Goal: Entertainment & Leisure: Browse casually

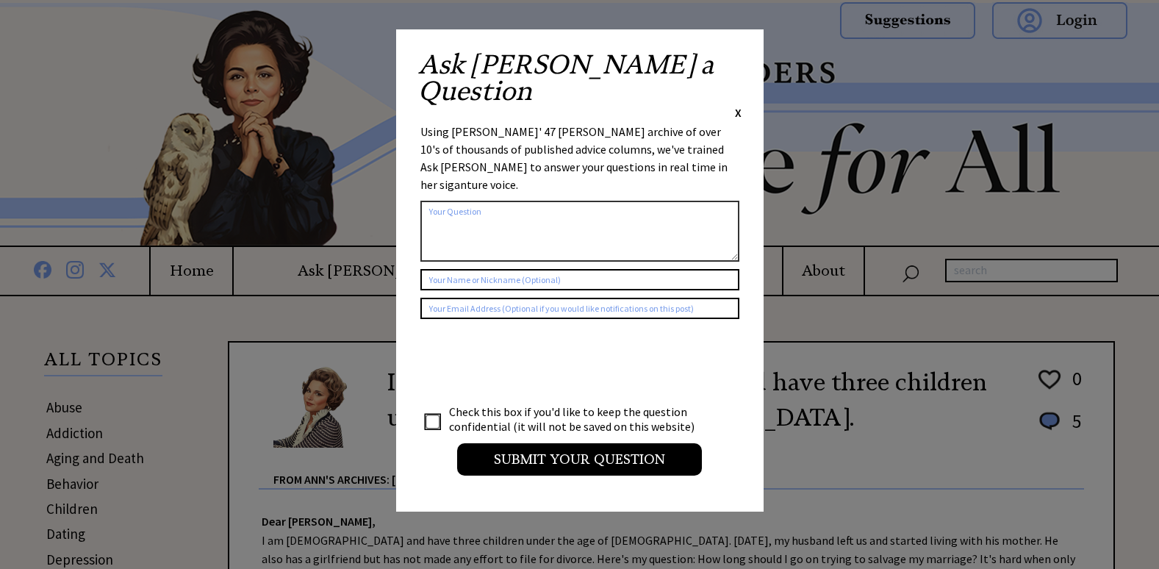
click at [738, 105] on span "X" at bounding box center [738, 112] width 7 height 15
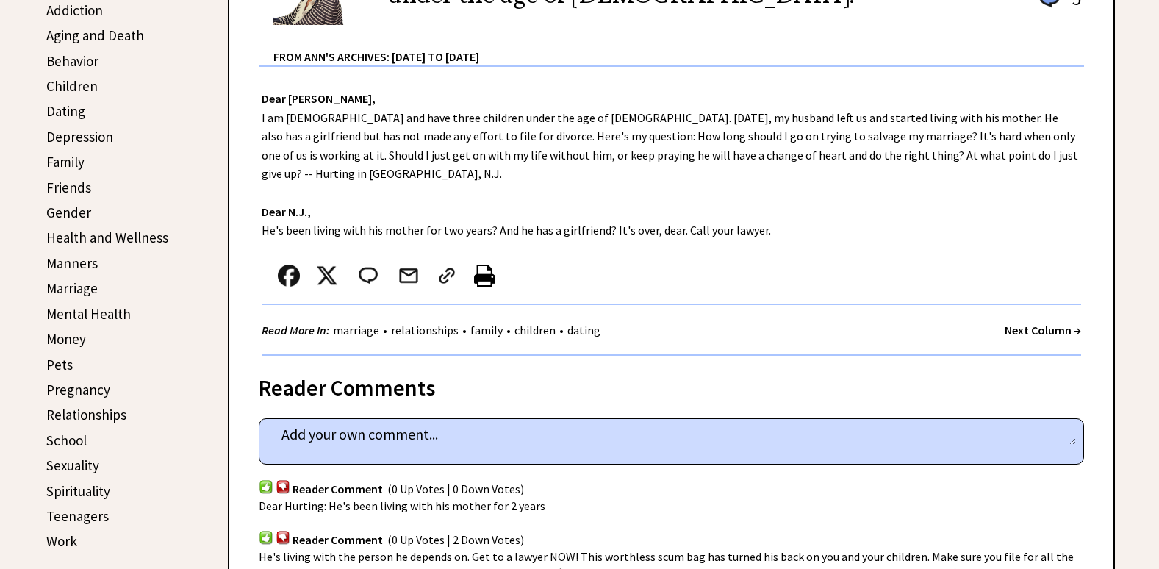
scroll to position [441, 0]
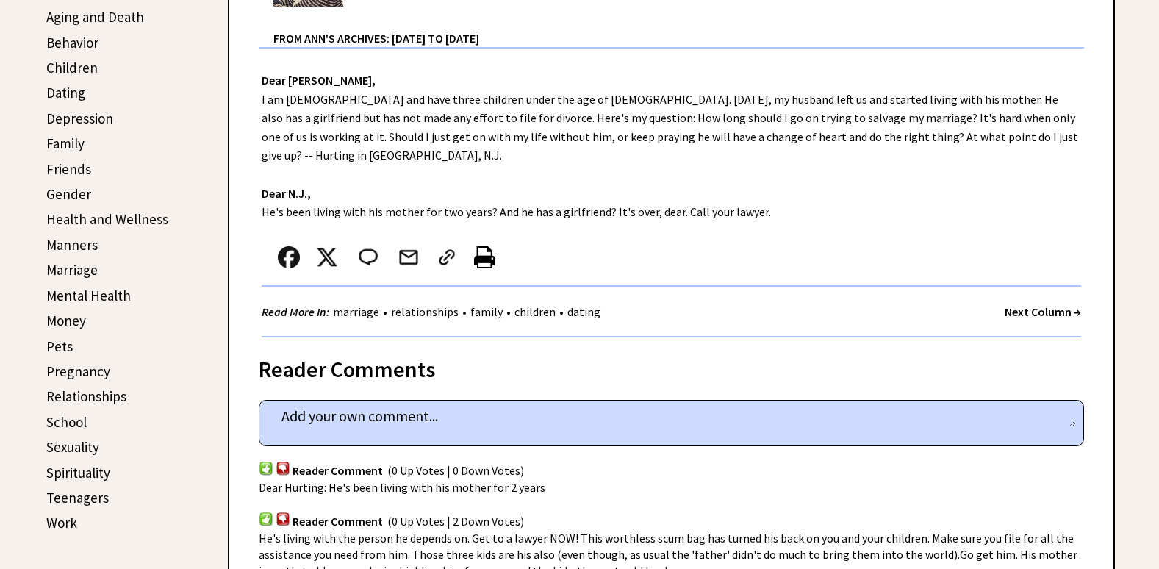
click at [1049, 304] on strong "Next Column →" at bounding box center [1042, 311] width 76 height 15
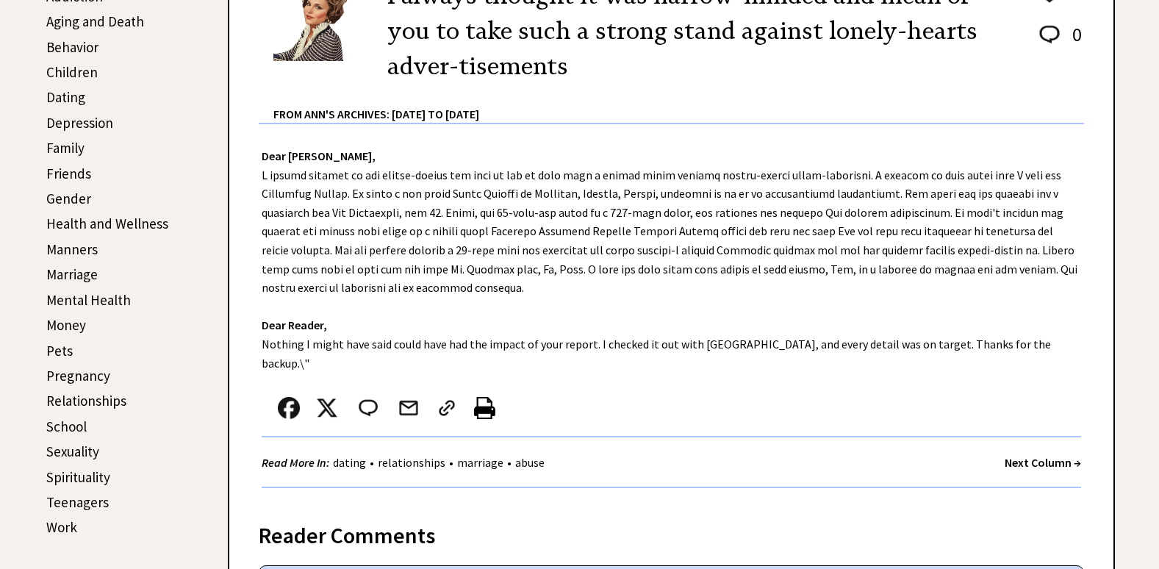
scroll to position [441, 0]
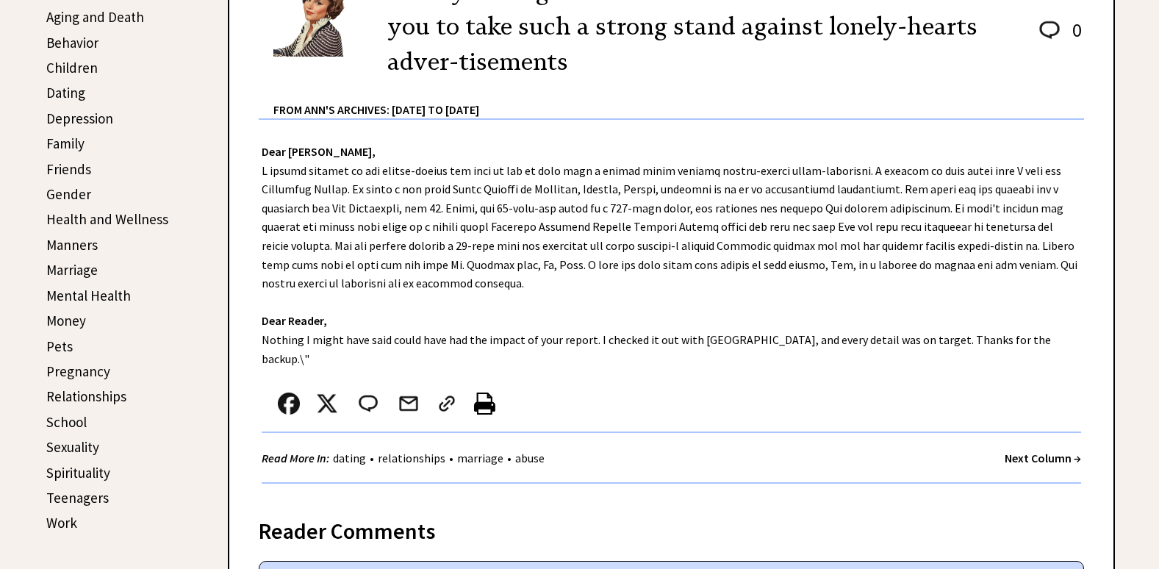
click at [1017, 450] on strong "Next Column →" at bounding box center [1042, 457] width 76 height 15
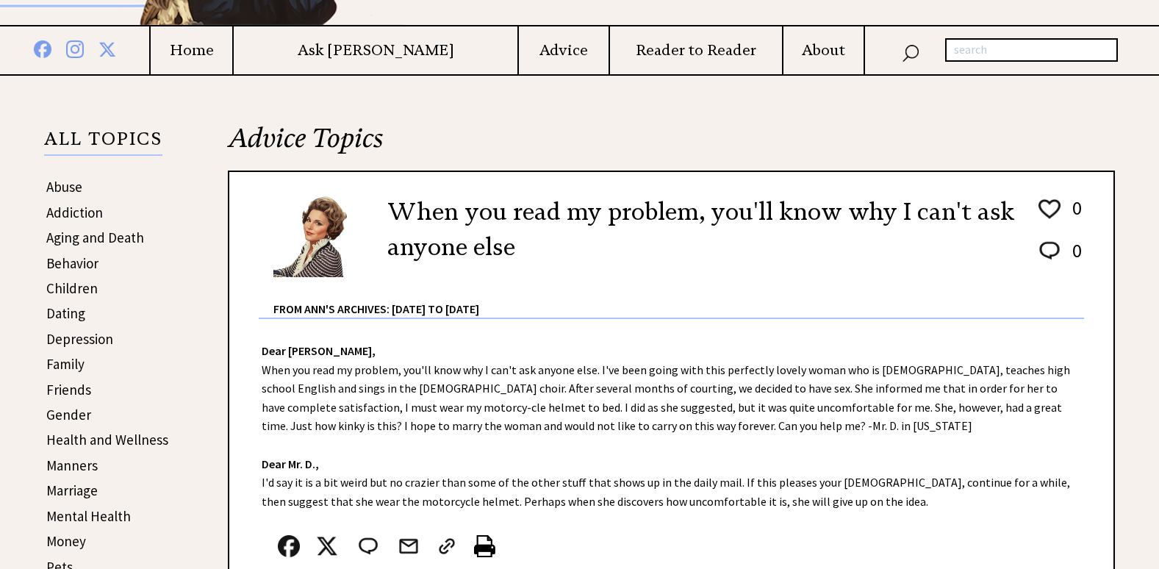
scroll to position [294, 0]
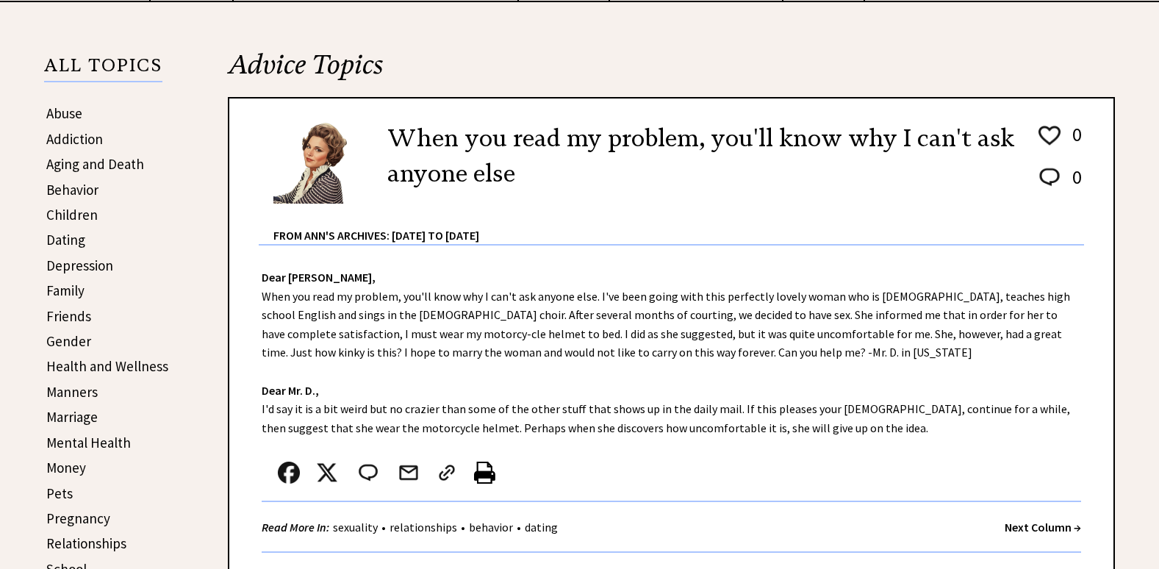
click at [1054, 528] on strong "Next Column →" at bounding box center [1042, 526] width 76 height 15
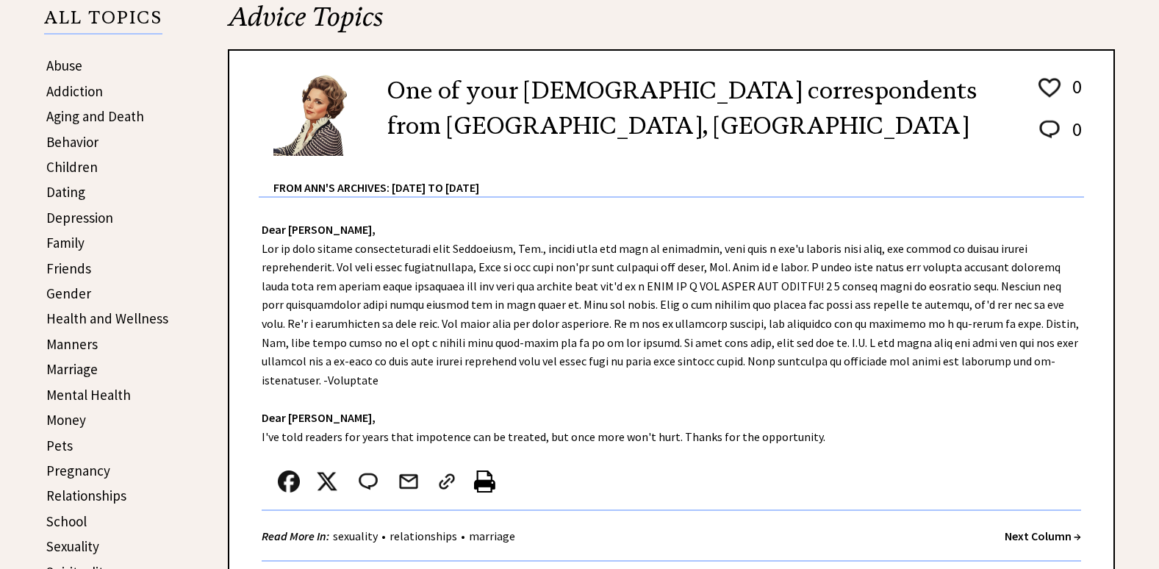
scroll to position [367, 0]
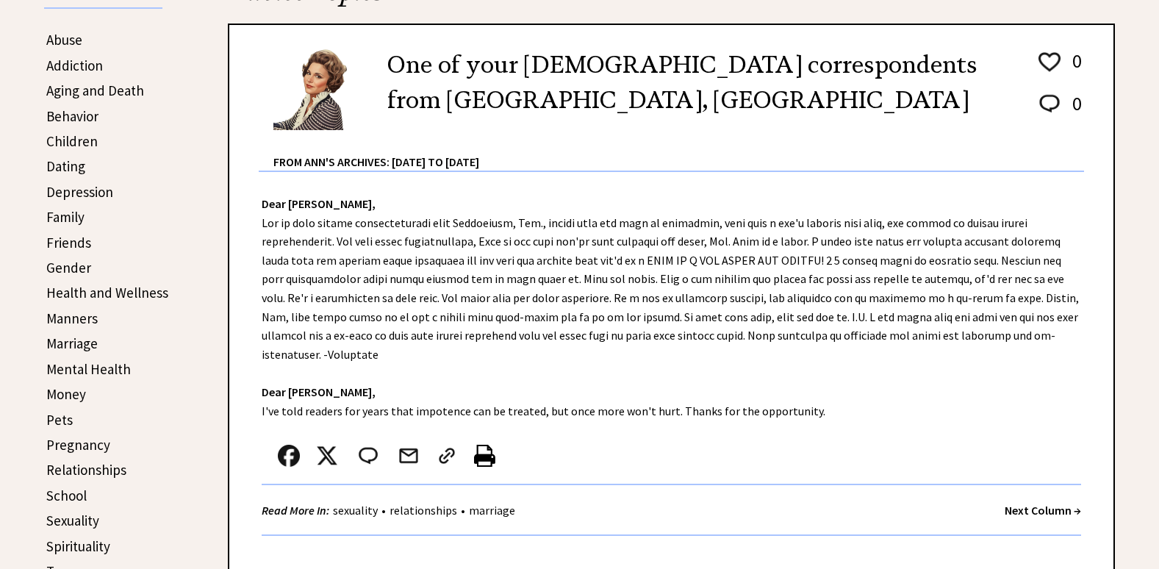
click at [1033, 503] on strong "Next Column →" at bounding box center [1042, 510] width 76 height 15
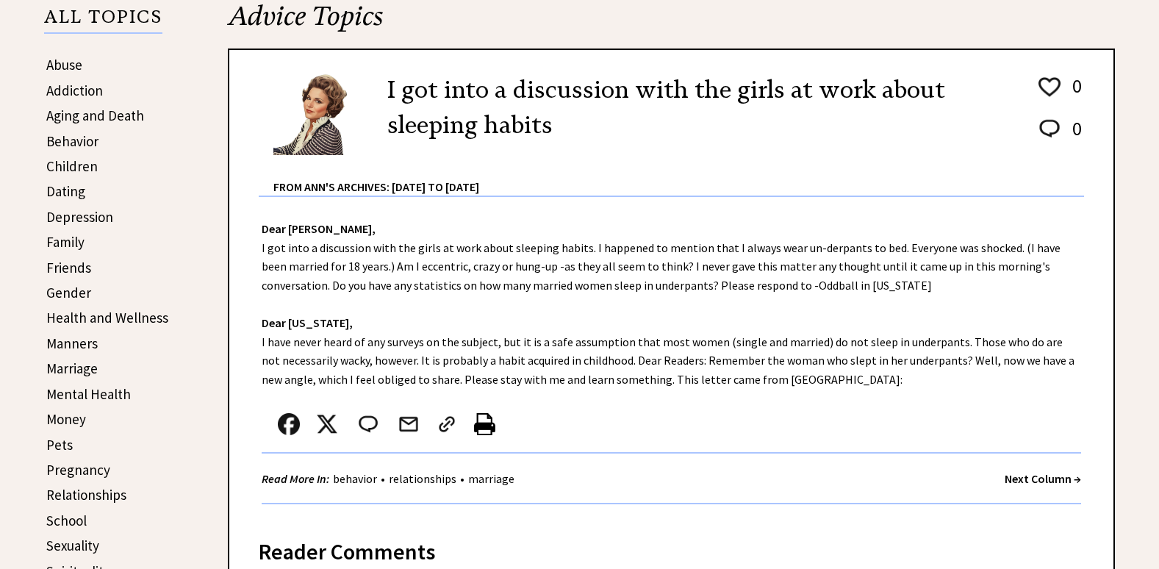
scroll to position [367, 0]
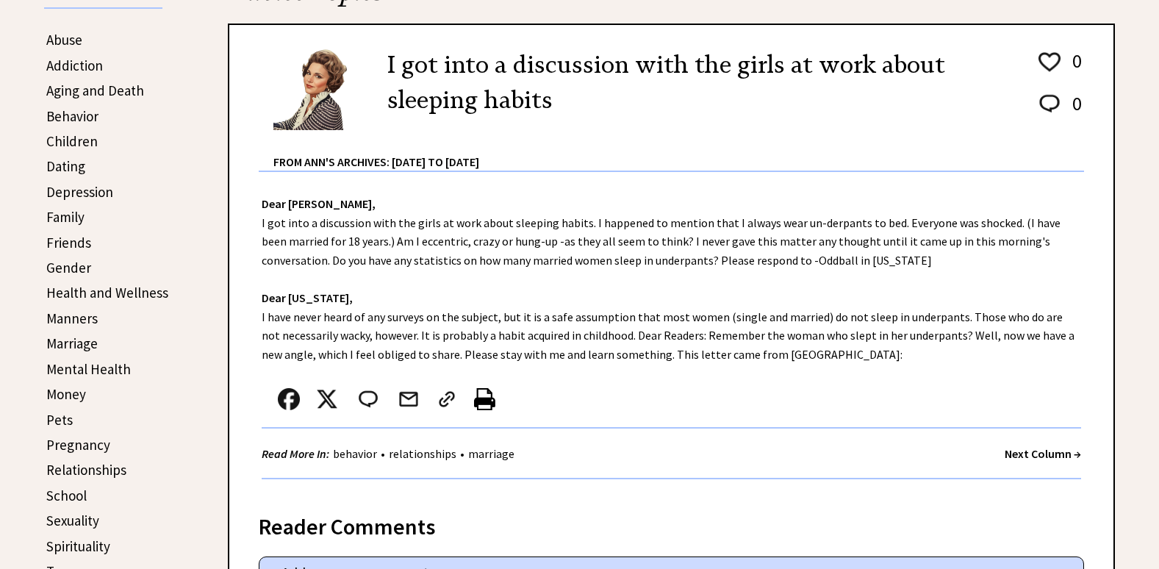
click at [1046, 454] on strong "Next Column →" at bounding box center [1042, 453] width 76 height 15
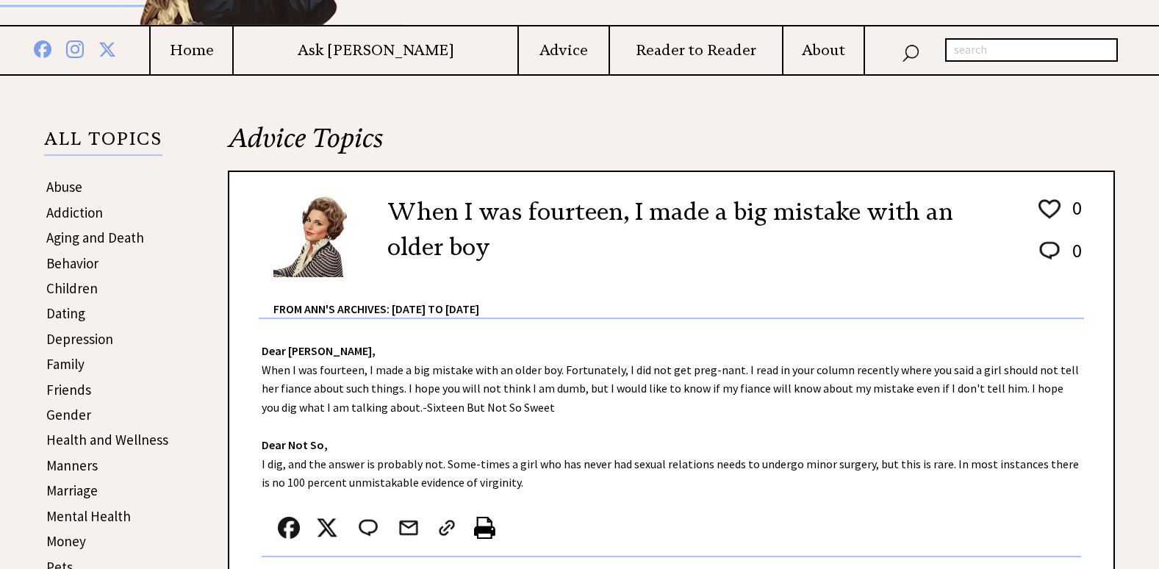
scroll to position [294, 0]
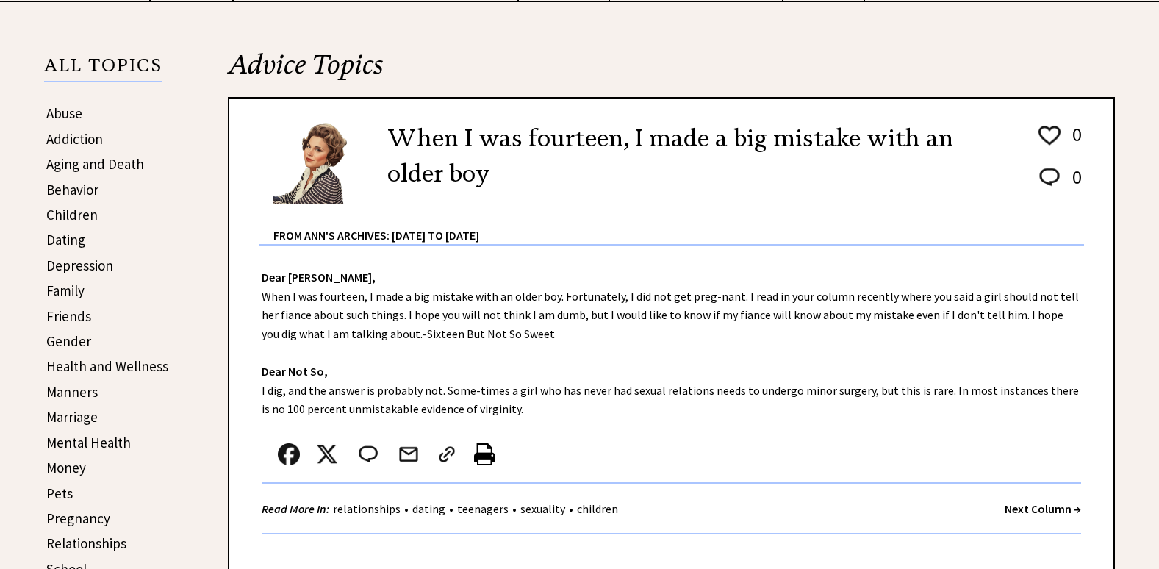
click at [1038, 504] on strong "Next Column →" at bounding box center [1042, 508] width 76 height 15
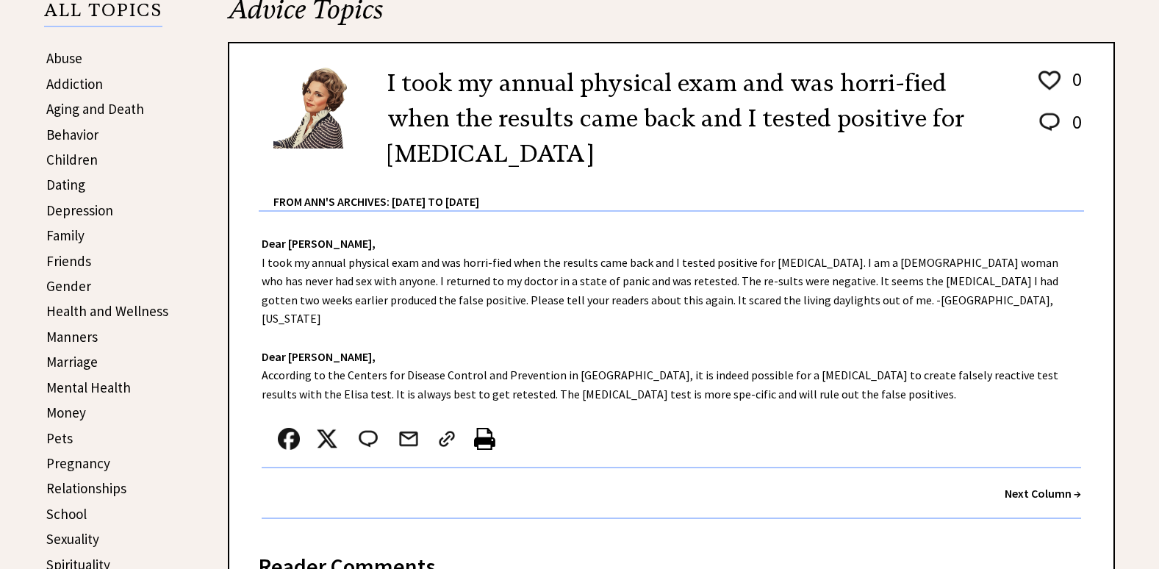
scroll to position [367, 0]
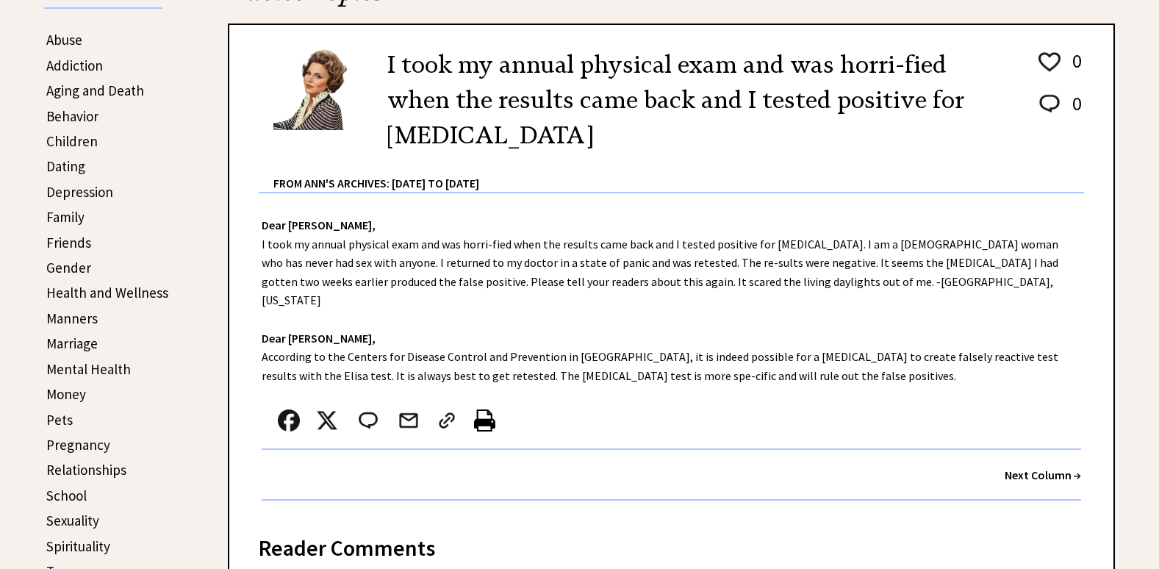
click at [1022, 467] on strong "Next Column →" at bounding box center [1042, 474] width 76 height 15
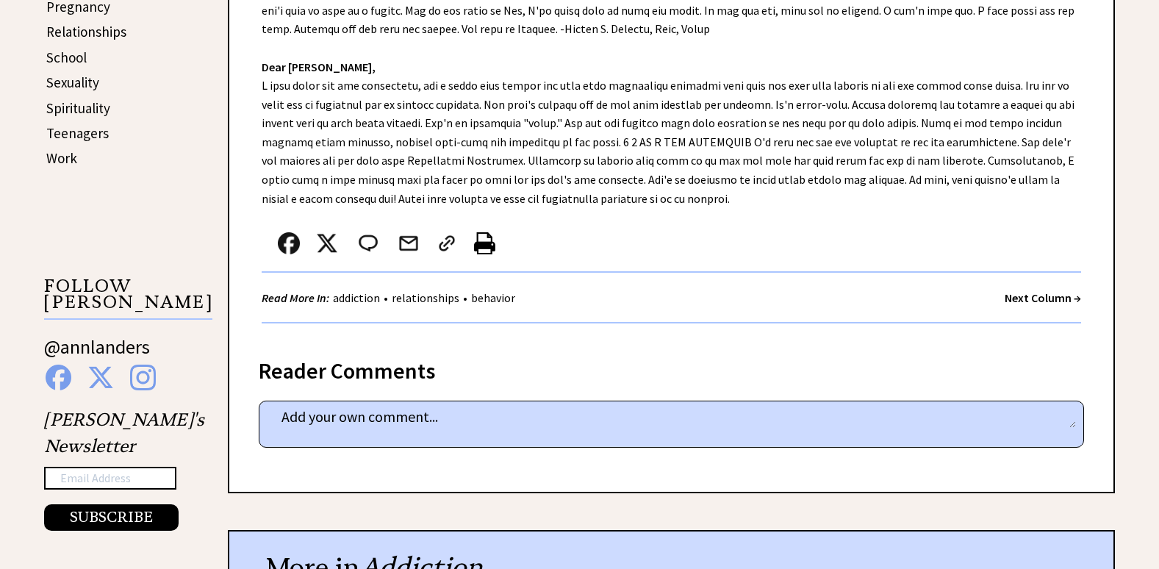
scroll to position [808, 0]
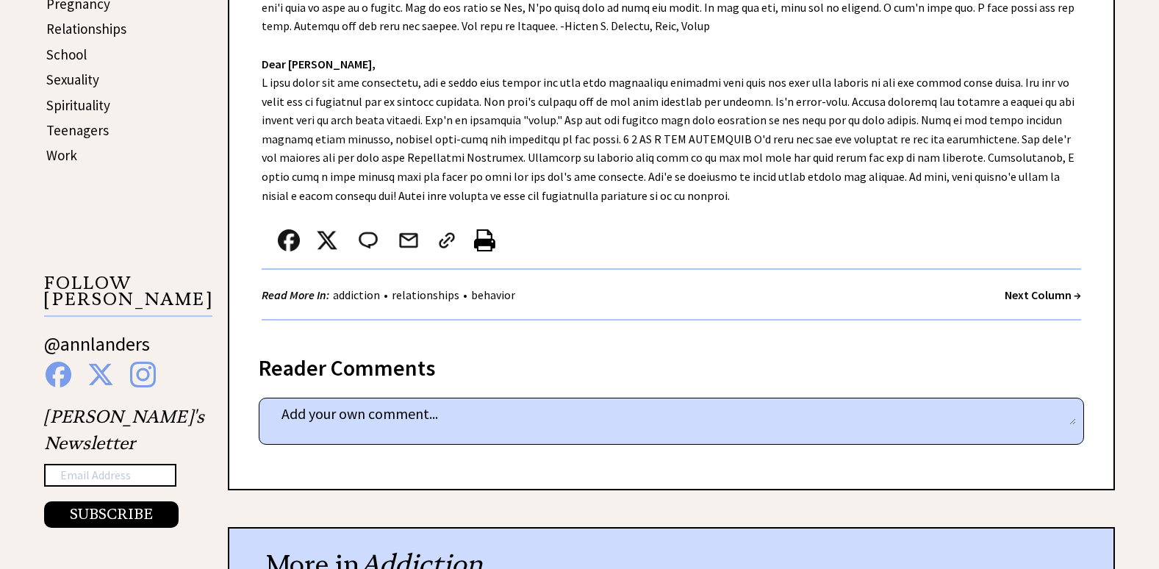
click at [1031, 296] on strong "Next Column →" at bounding box center [1042, 294] width 76 height 15
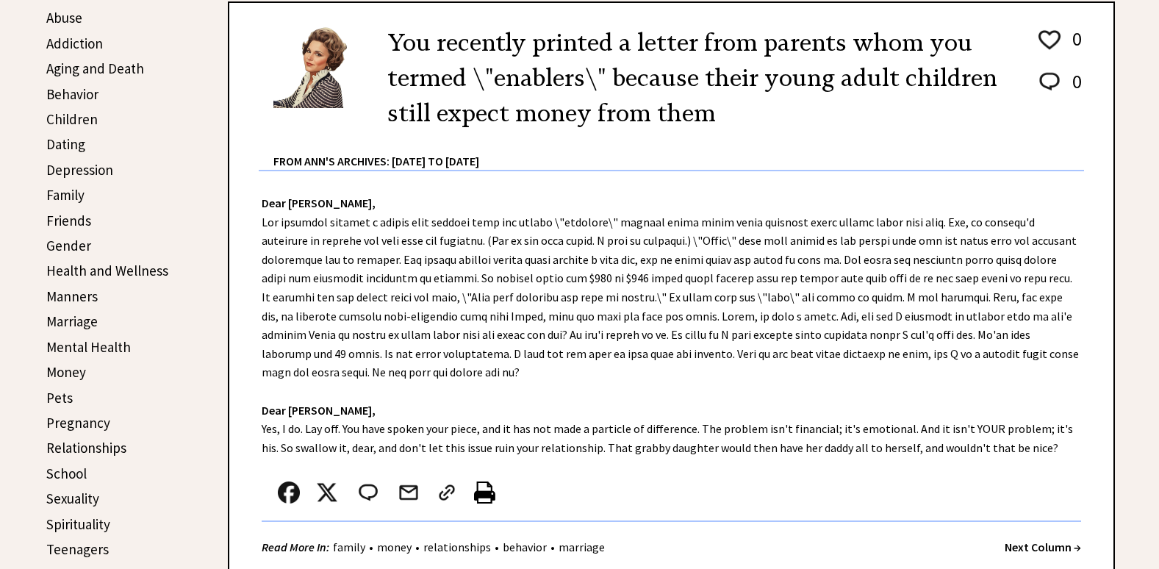
scroll to position [441, 0]
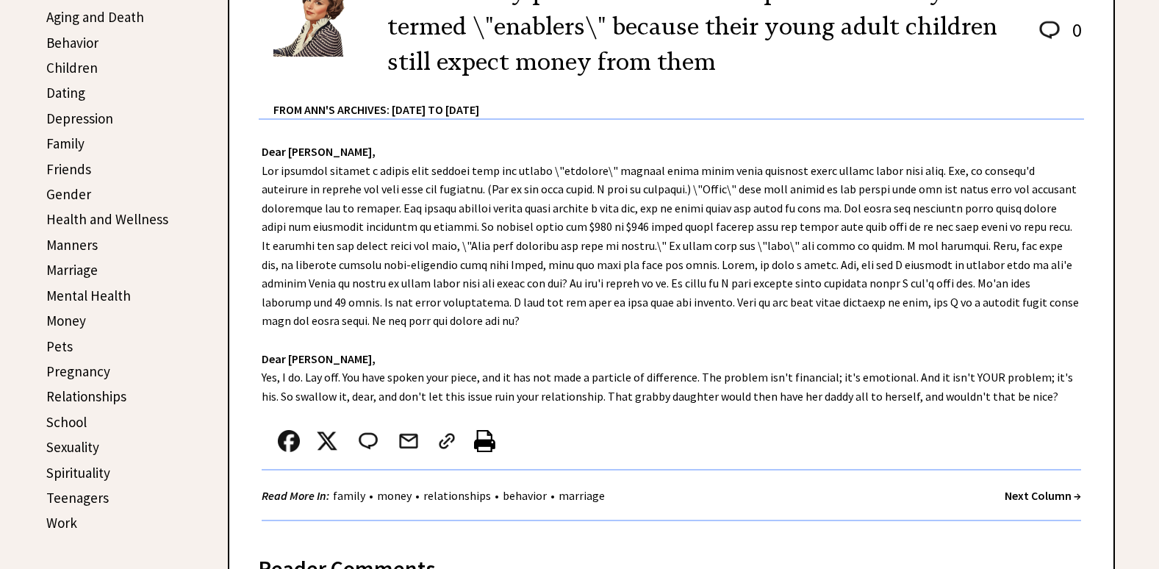
click at [1021, 492] on strong "Next Column →" at bounding box center [1042, 495] width 76 height 15
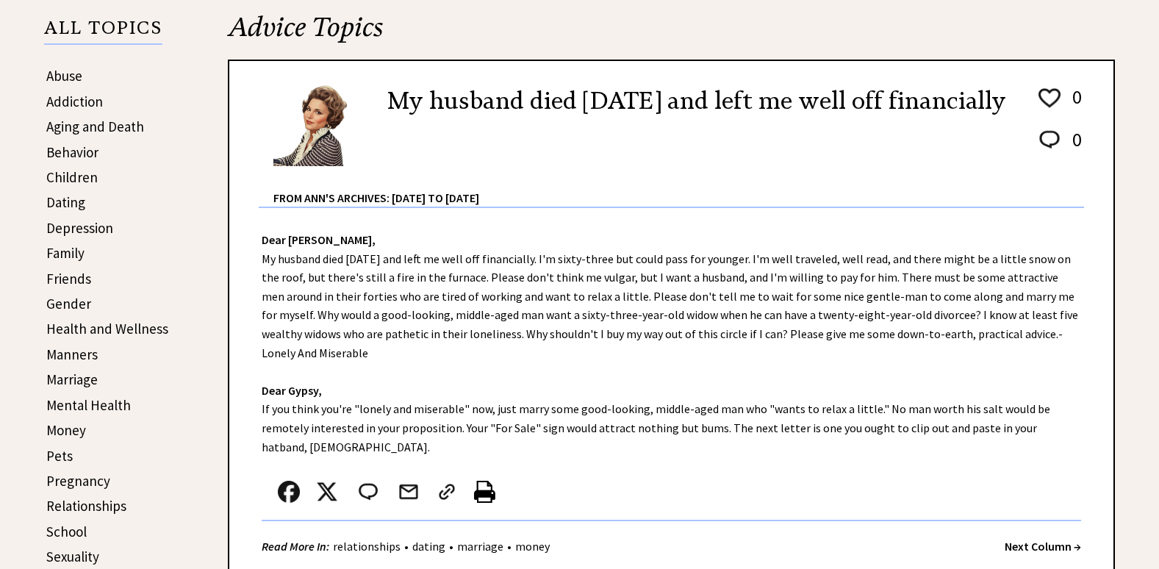
scroll to position [367, 0]
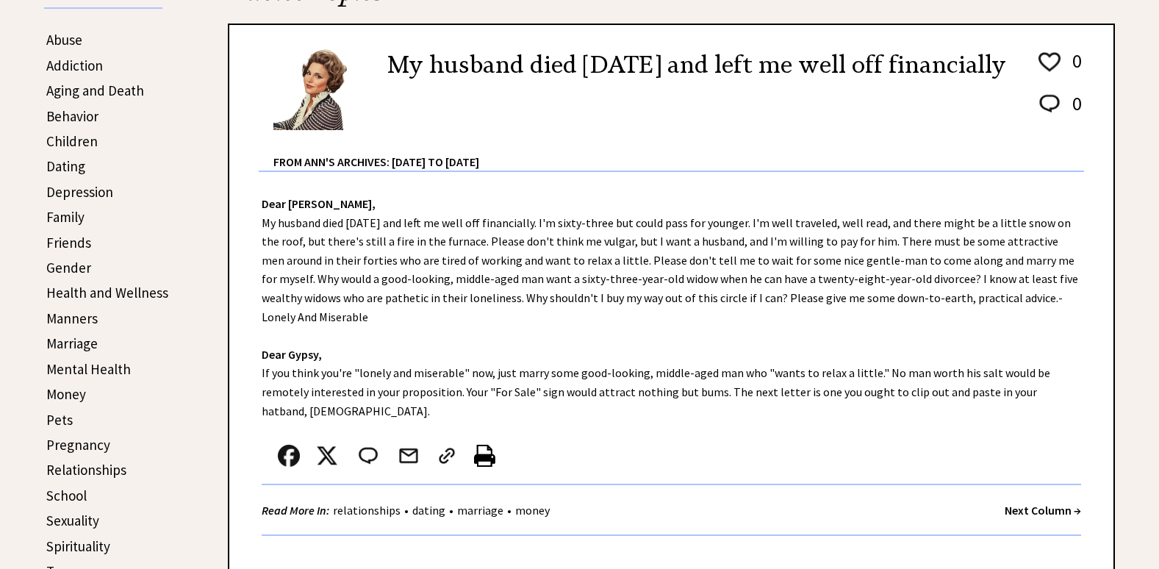
click at [1047, 503] on strong "Next Column →" at bounding box center [1042, 510] width 76 height 15
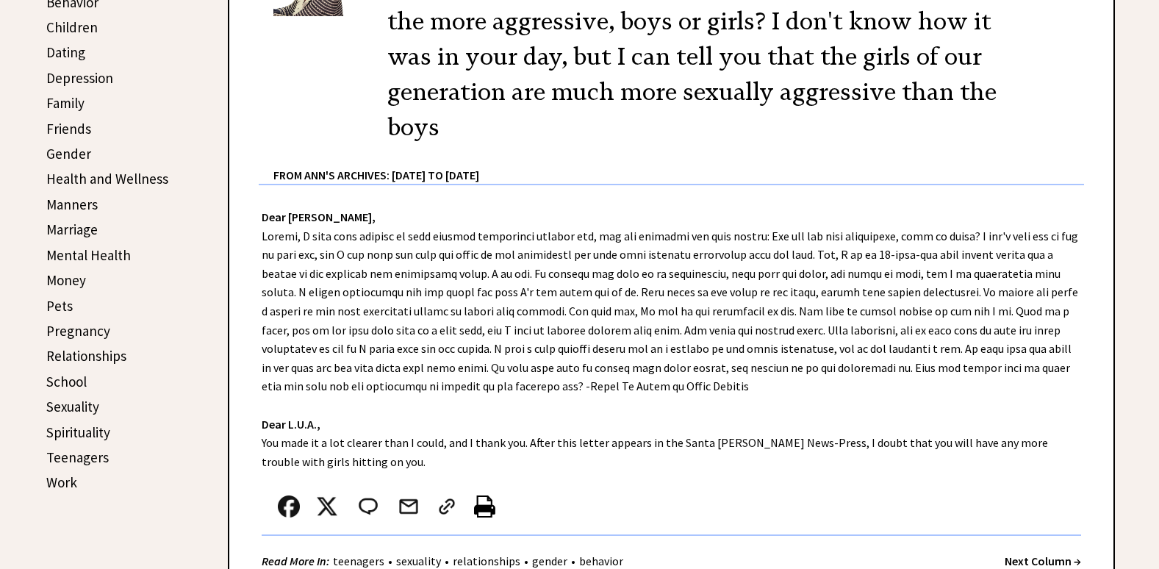
scroll to position [514, 0]
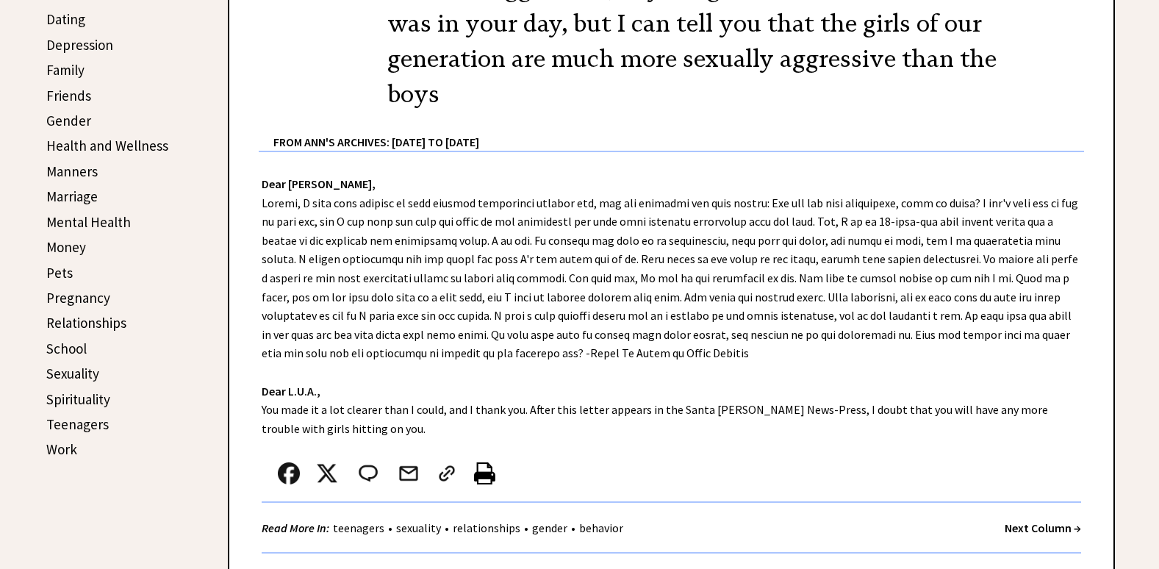
click at [1038, 525] on strong "Next Column →" at bounding box center [1042, 527] width 76 height 15
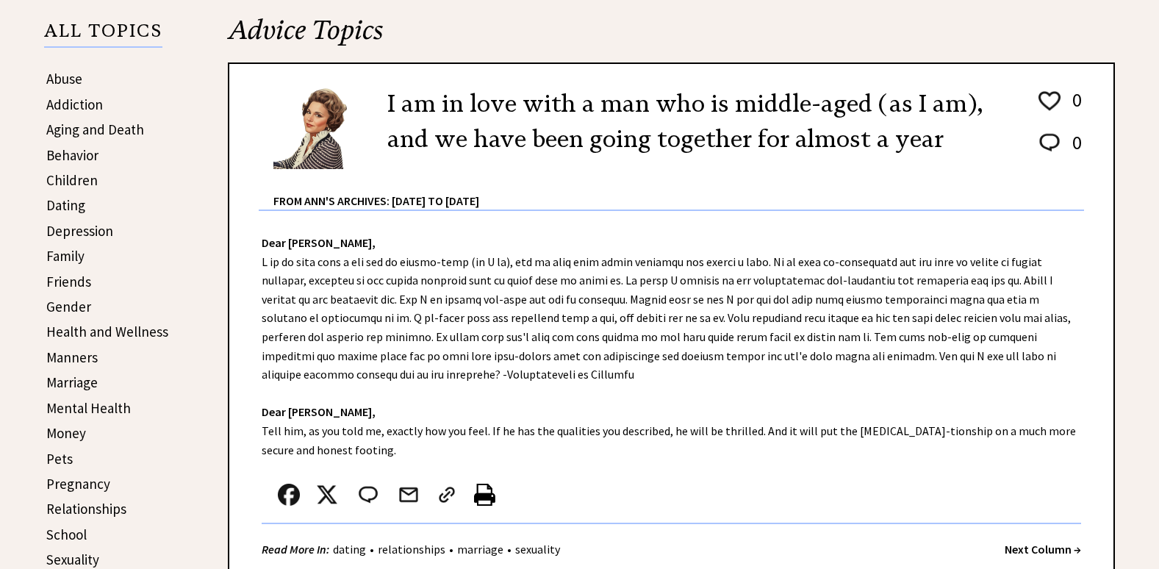
scroll to position [367, 0]
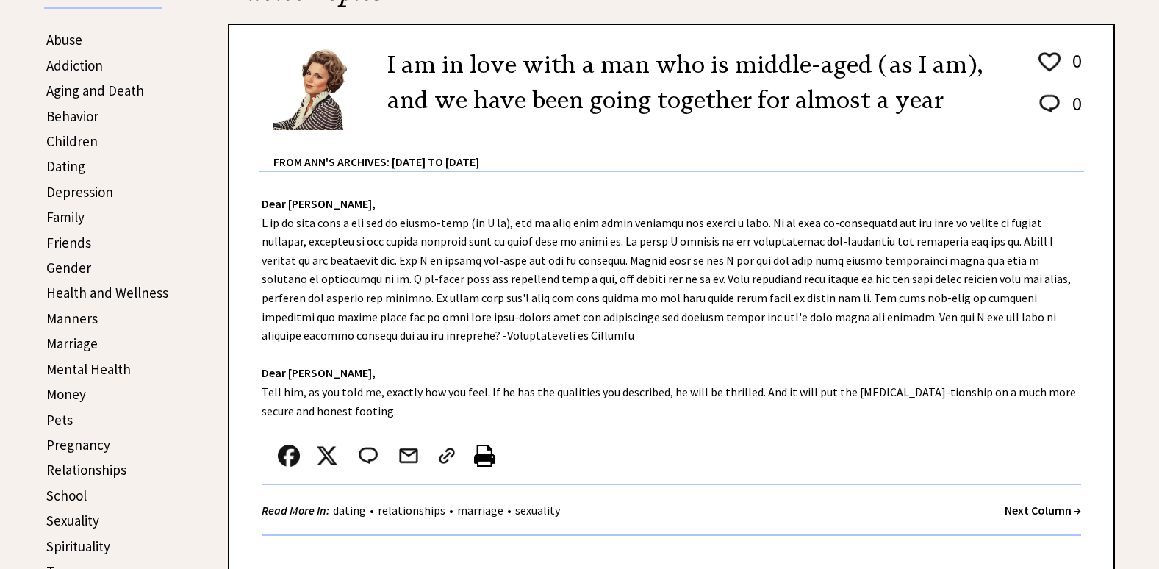
click at [1035, 508] on strong "Next Column →" at bounding box center [1042, 510] width 76 height 15
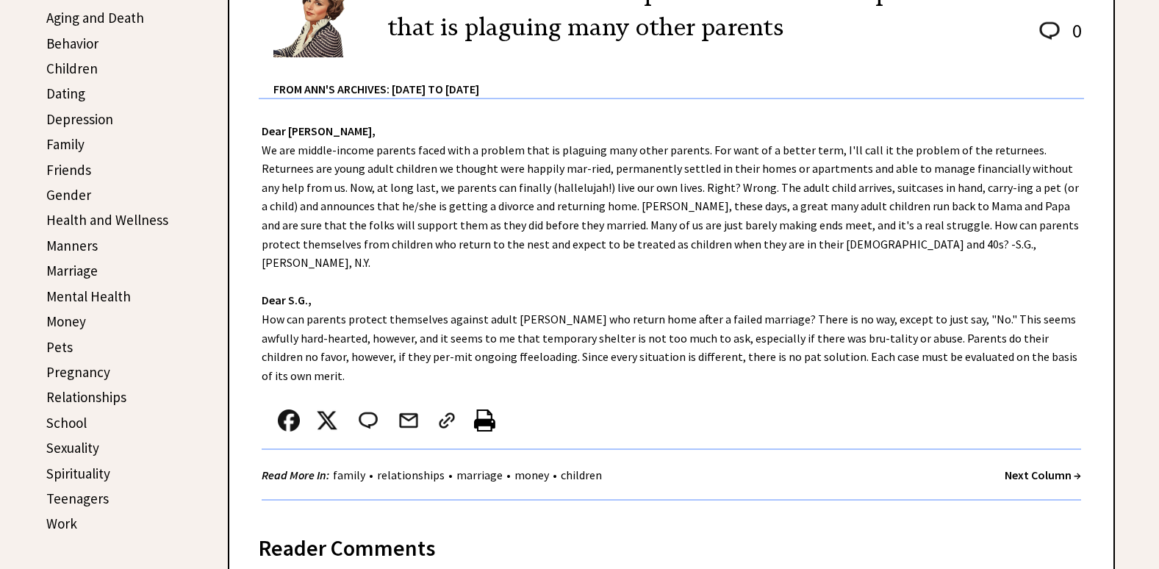
scroll to position [441, 0]
click at [1015, 467] on strong "Next Column →" at bounding box center [1042, 474] width 76 height 15
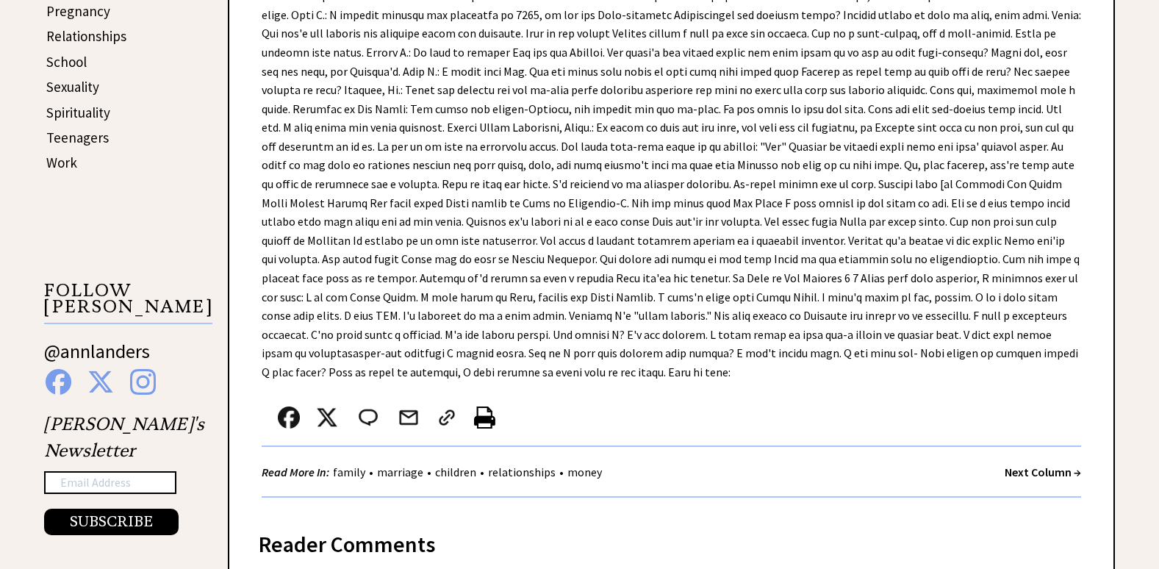
scroll to position [808, 0]
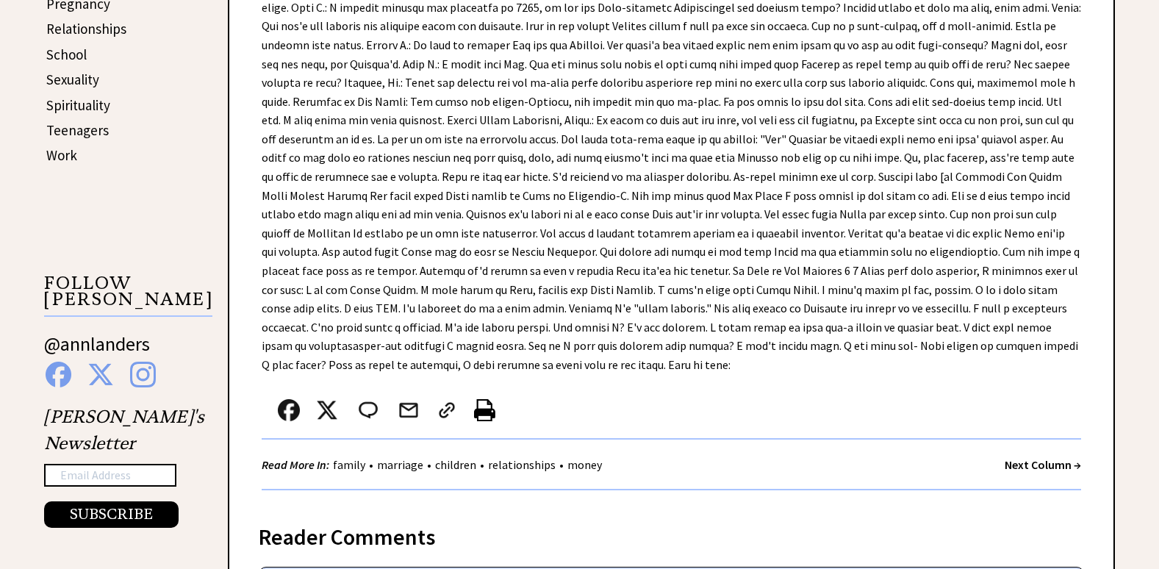
click at [1044, 457] on strong "Next Column →" at bounding box center [1042, 464] width 76 height 15
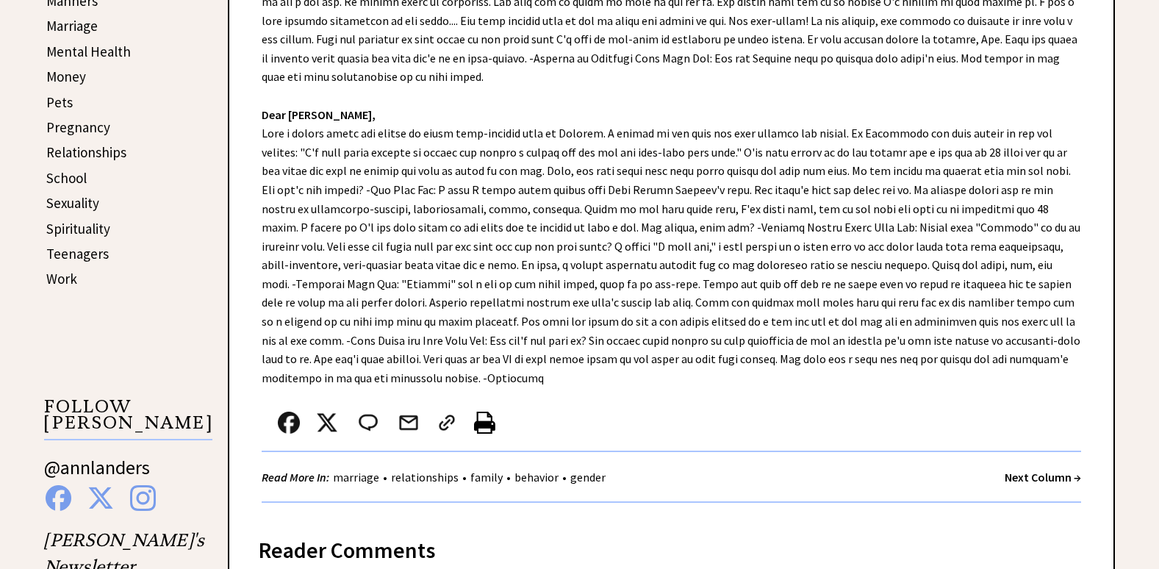
scroll to position [735, 0]
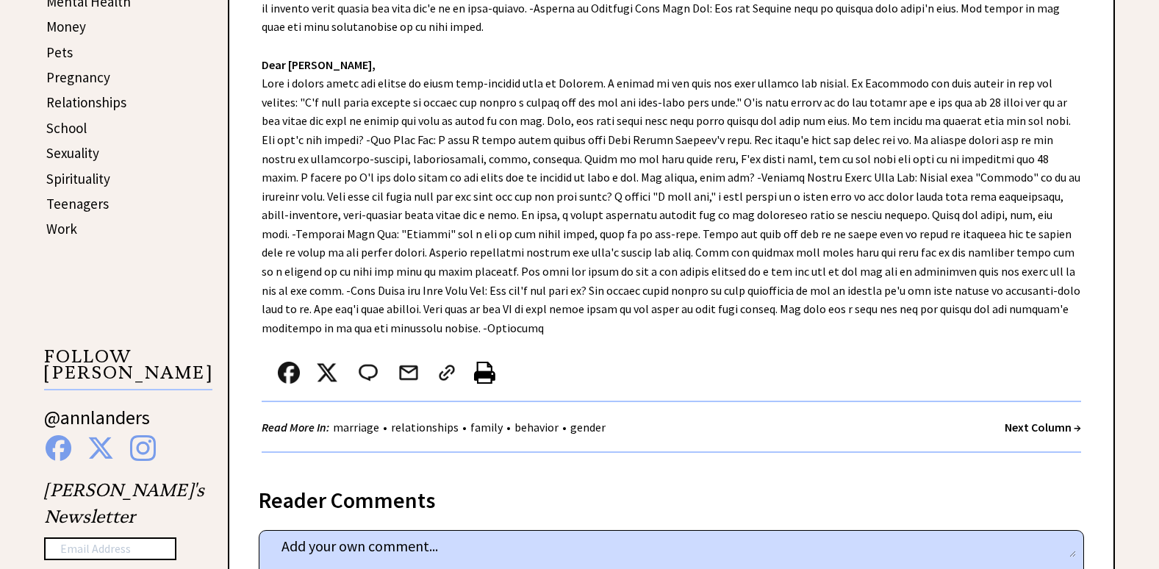
click at [1053, 429] on strong "Next Column →" at bounding box center [1042, 427] width 76 height 15
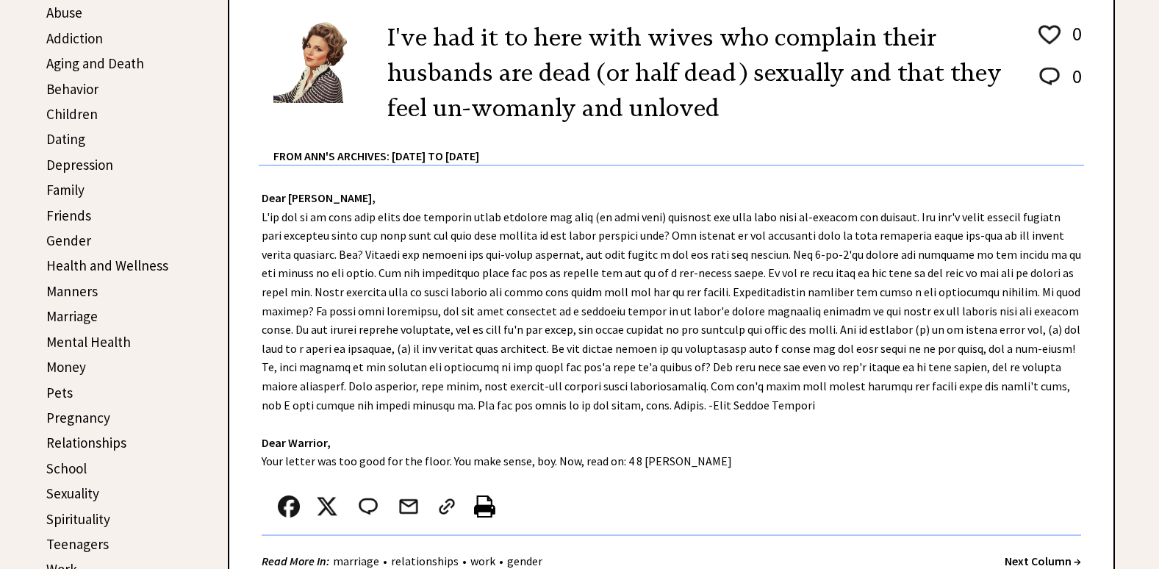
scroll to position [441, 0]
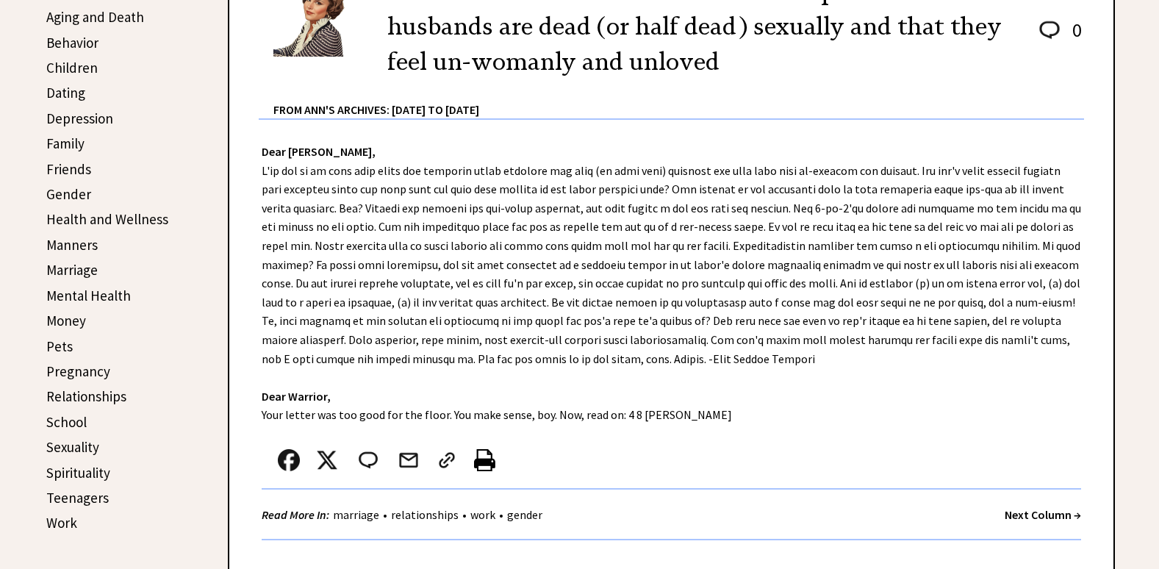
click at [1043, 514] on strong "Next Column →" at bounding box center [1042, 514] width 76 height 15
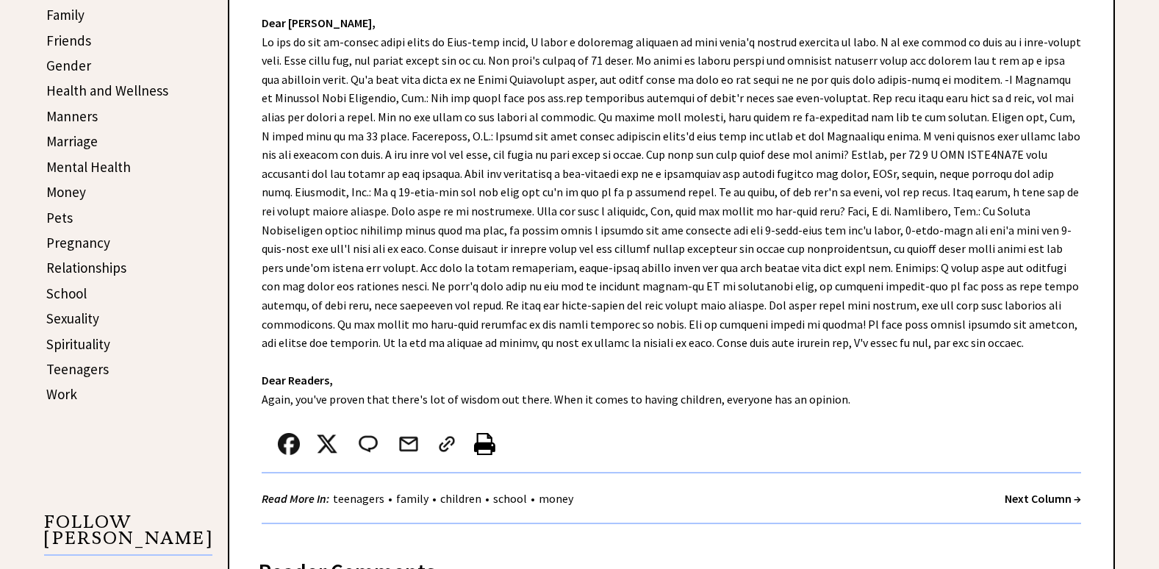
scroll to position [588, 0]
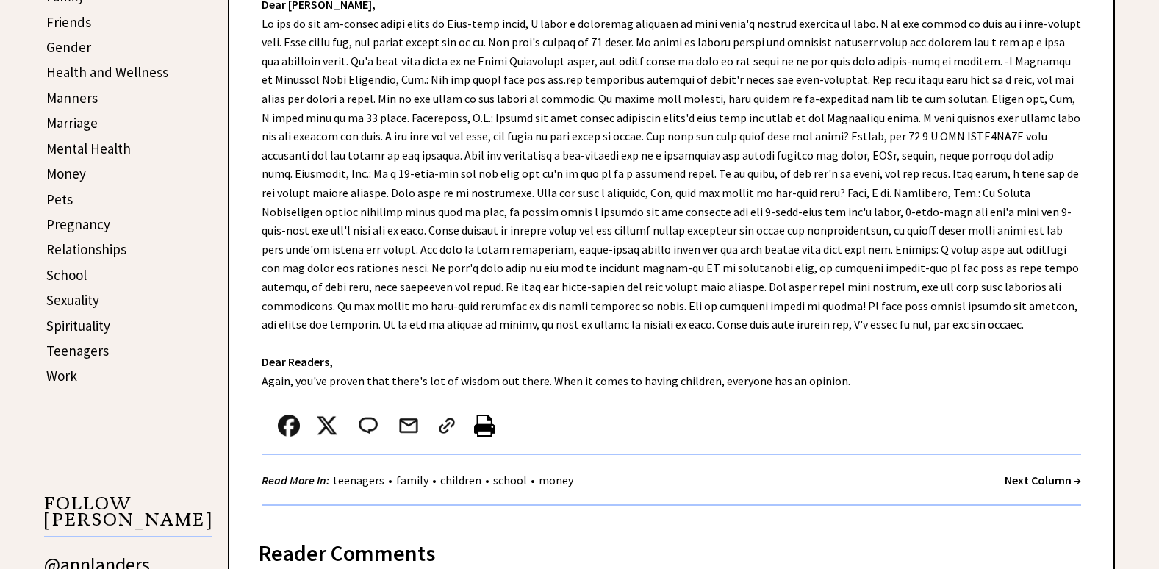
click at [1039, 481] on strong "Next Column →" at bounding box center [1042, 479] width 76 height 15
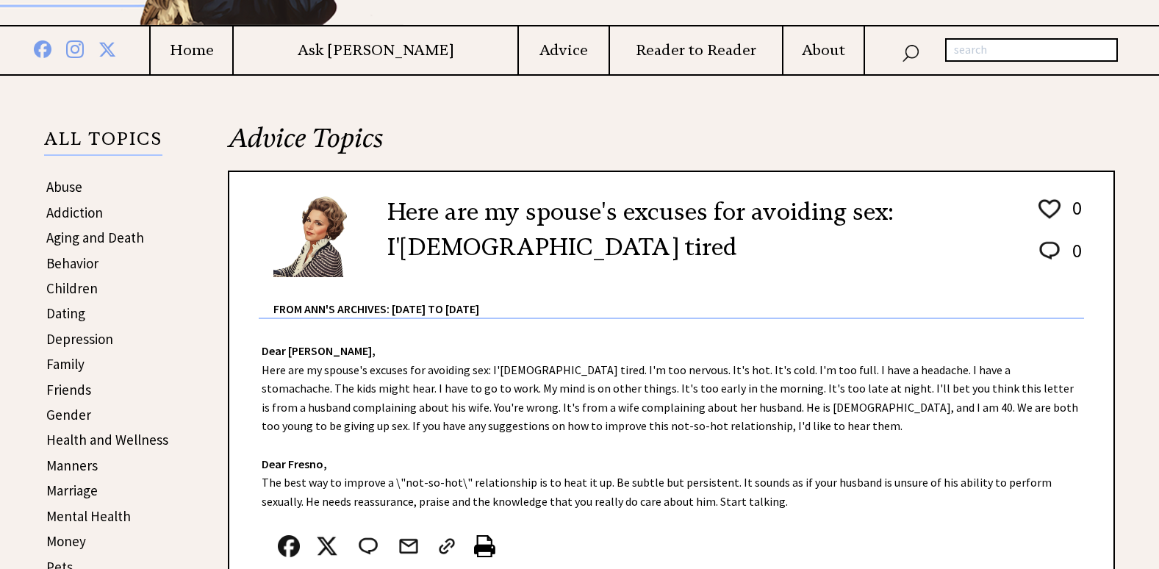
scroll to position [294, 0]
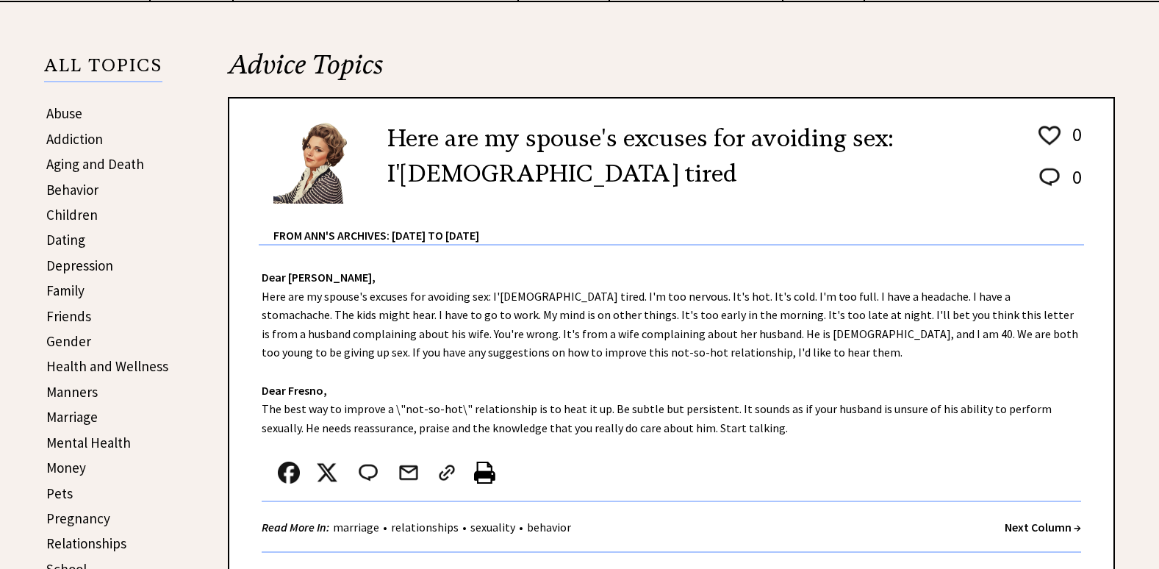
click at [1033, 525] on strong "Next Column →" at bounding box center [1042, 526] width 76 height 15
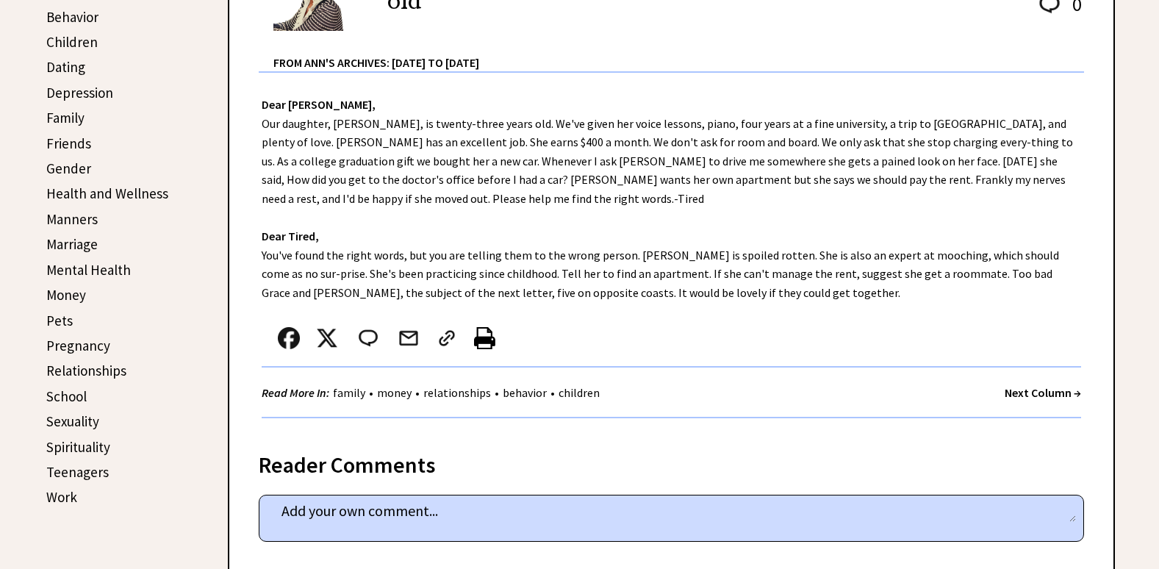
scroll to position [441, 0]
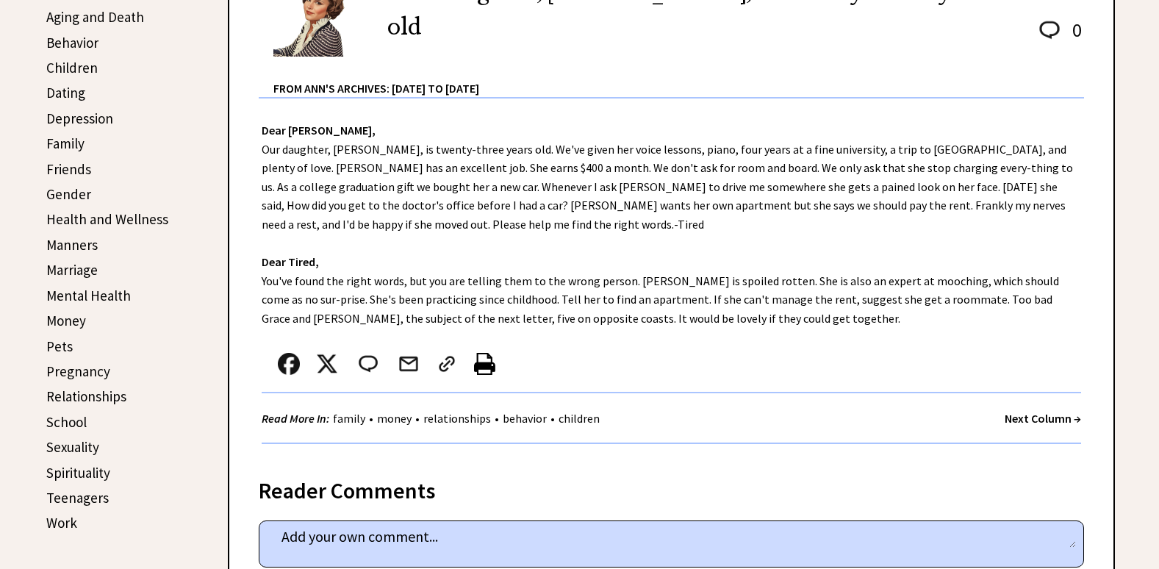
click at [1051, 414] on strong "Next Column →" at bounding box center [1042, 418] width 76 height 15
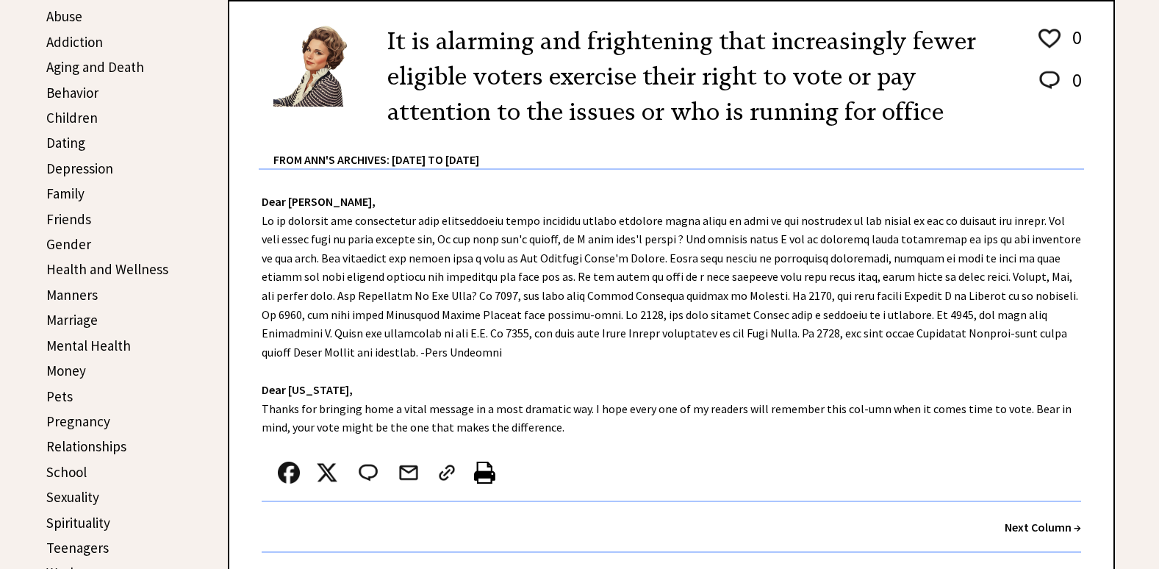
scroll to position [441, 0]
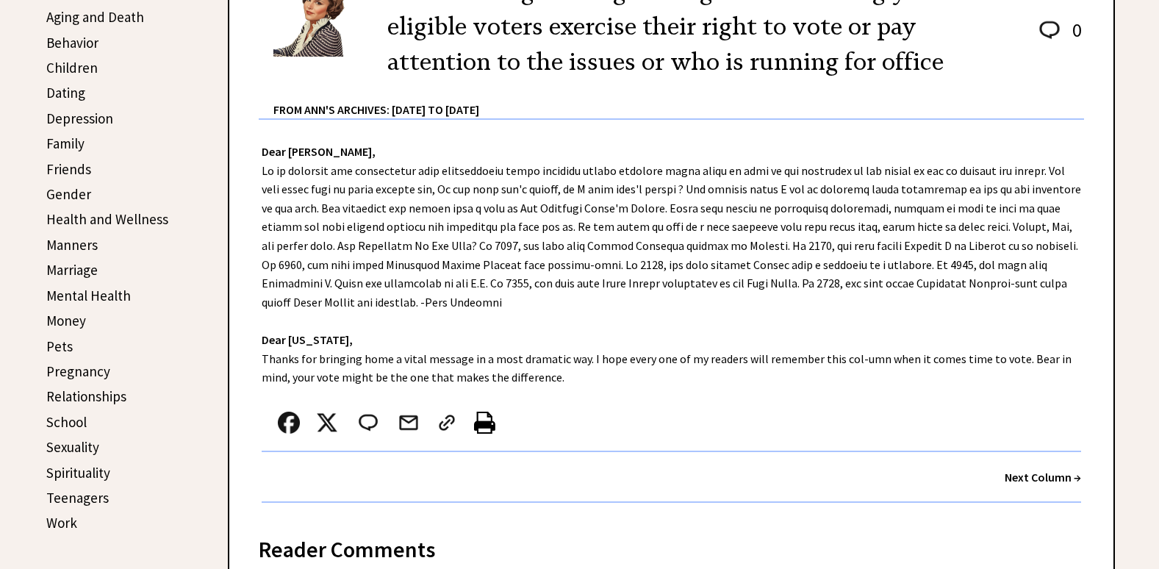
click at [1016, 474] on strong "Next Column →" at bounding box center [1042, 477] width 76 height 15
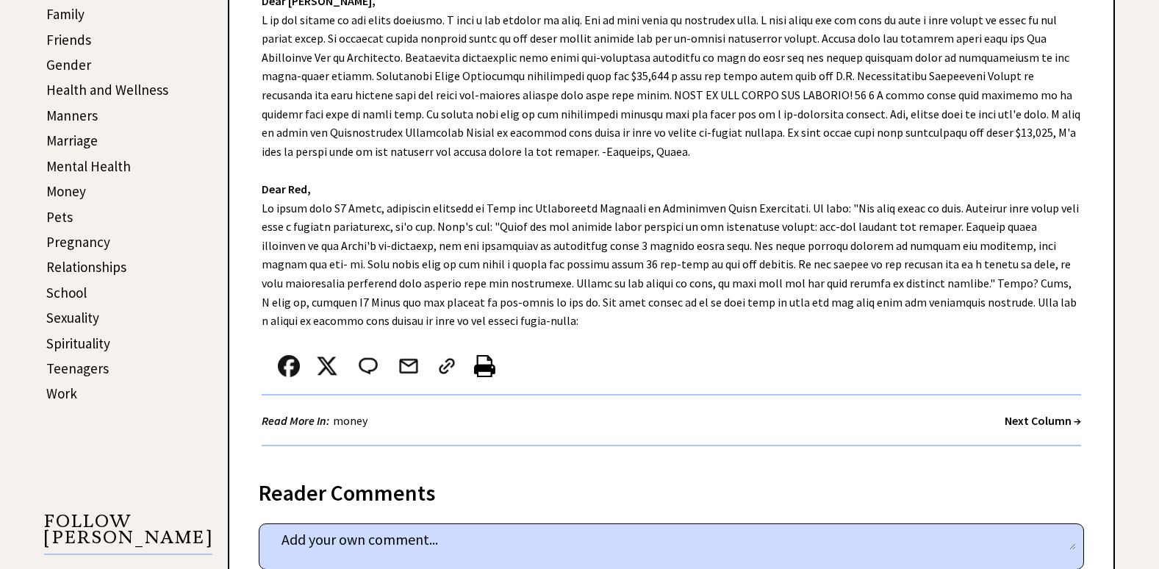
scroll to position [588, 0]
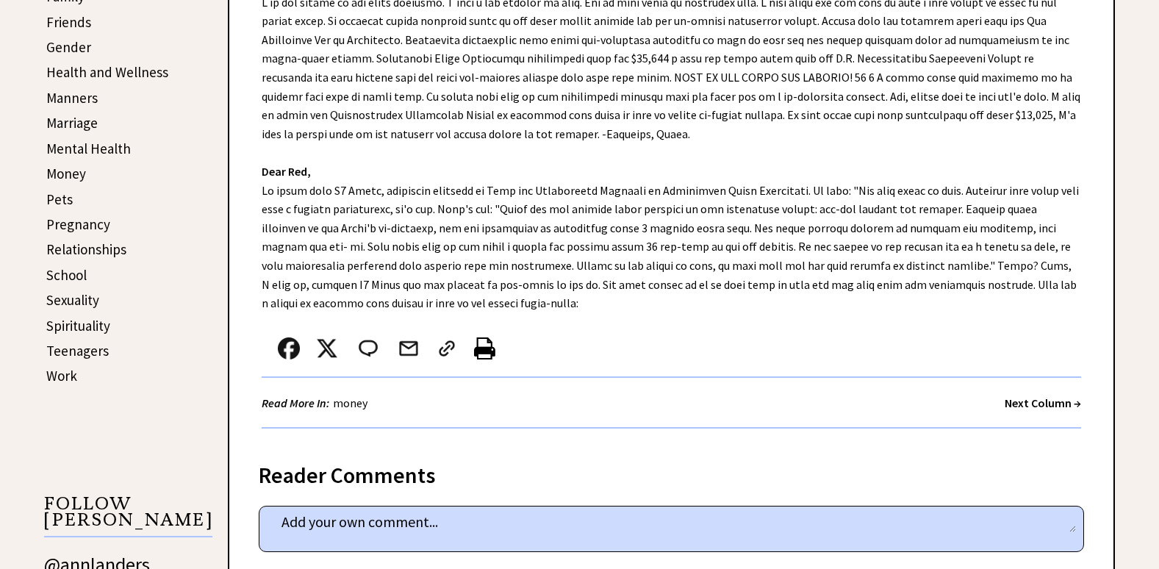
click at [1071, 400] on strong "Next Column →" at bounding box center [1042, 402] width 76 height 15
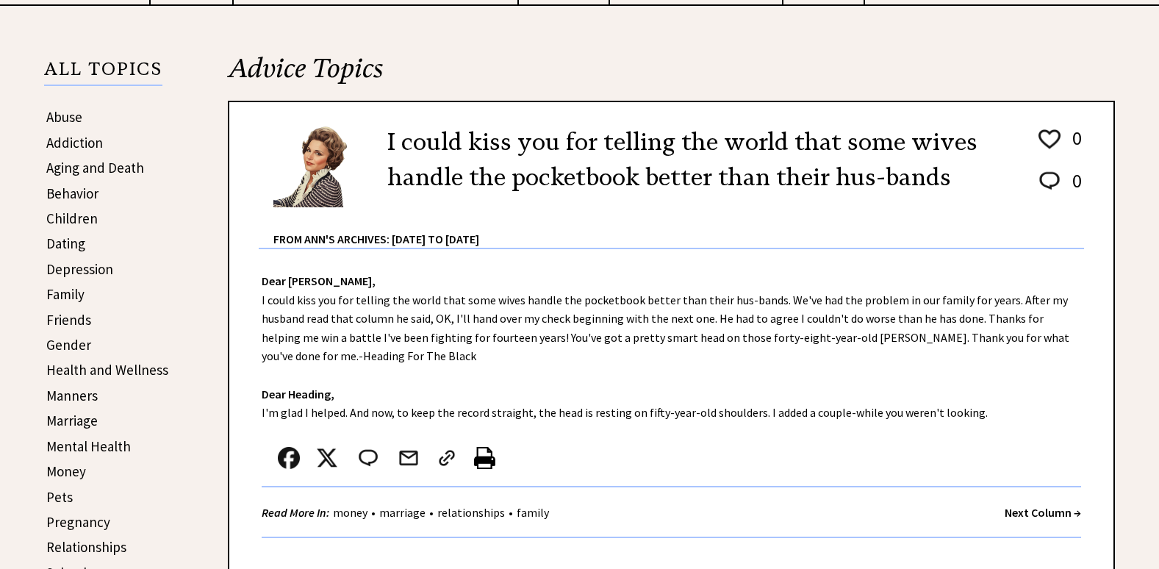
scroll to position [294, 0]
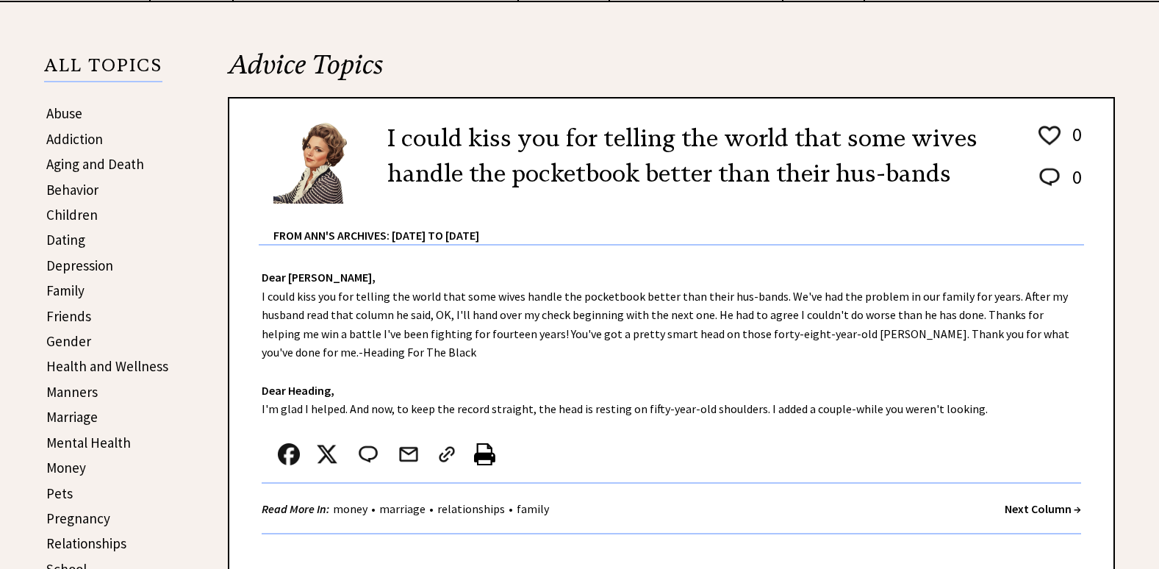
click at [1046, 508] on strong "Next Column →" at bounding box center [1042, 508] width 76 height 15
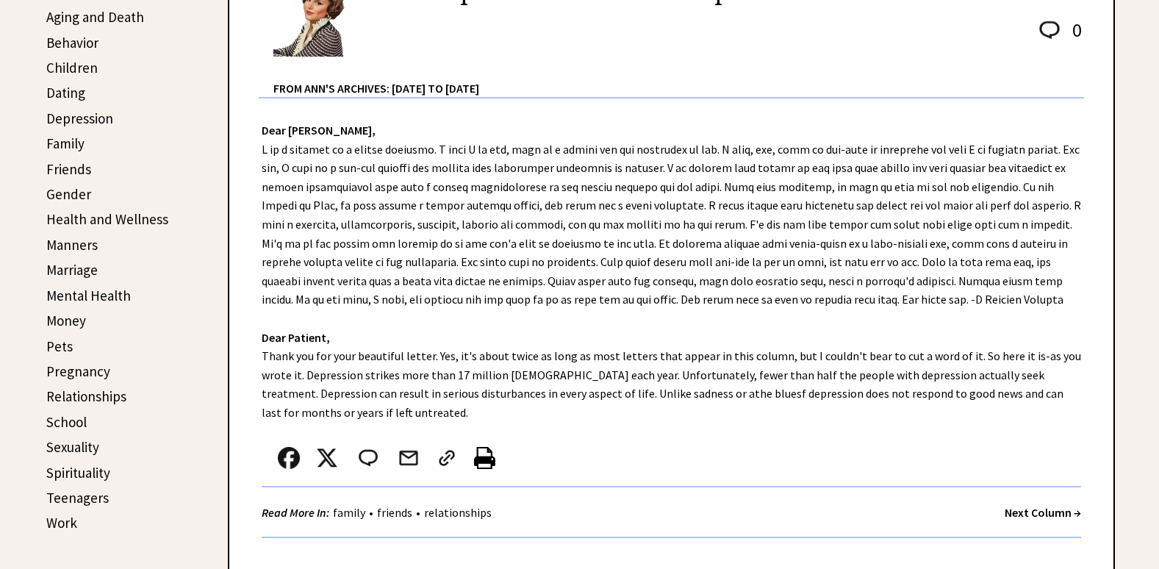
scroll to position [514, 0]
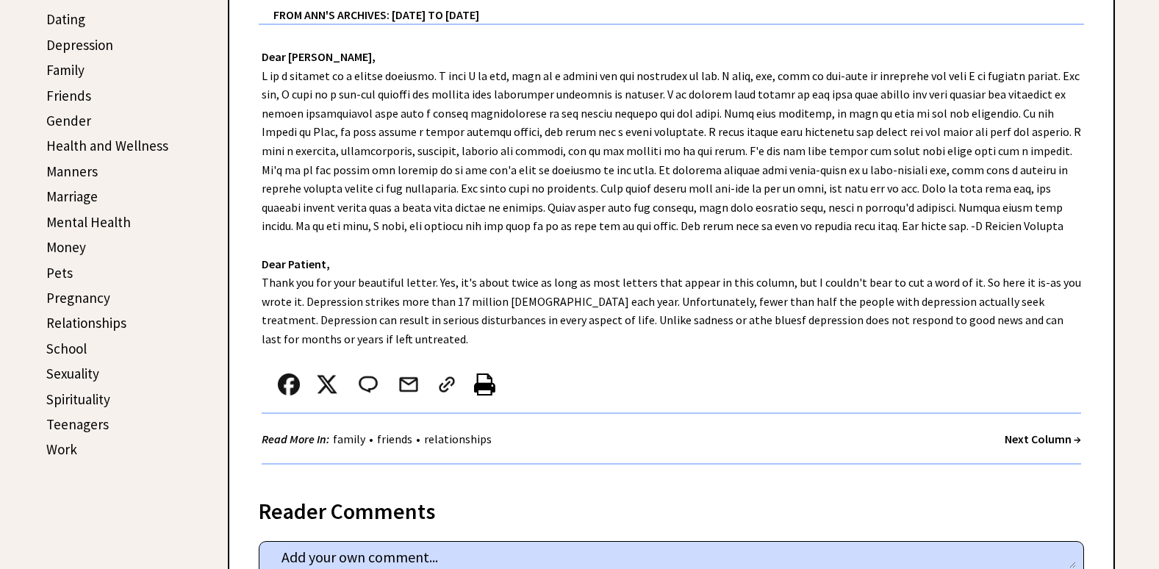
click at [1036, 436] on strong "Next Column →" at bounding box center [1042, 438] width 76 height 15
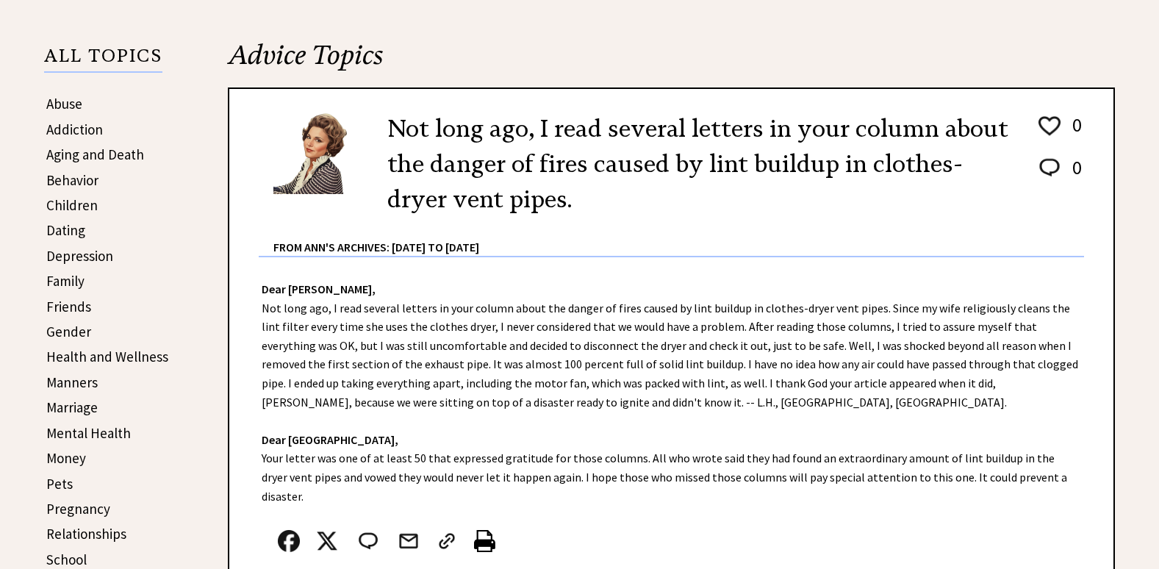
scroll to position [367, 0]
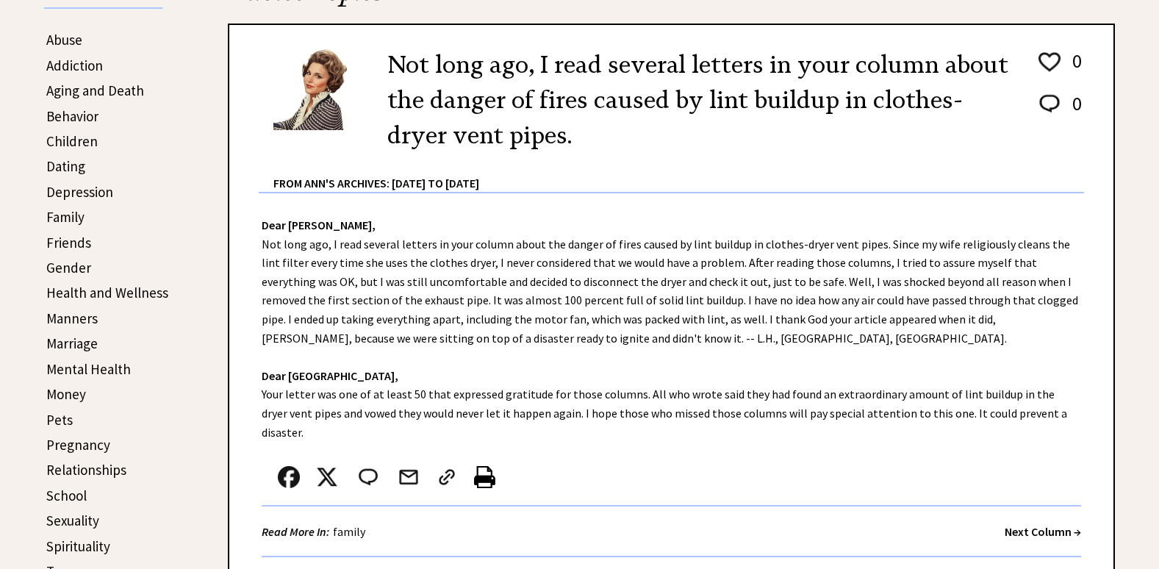
click at [1033, 524] on strong "Next Column →" at bounding box center [1042, 531] width 76 height 15
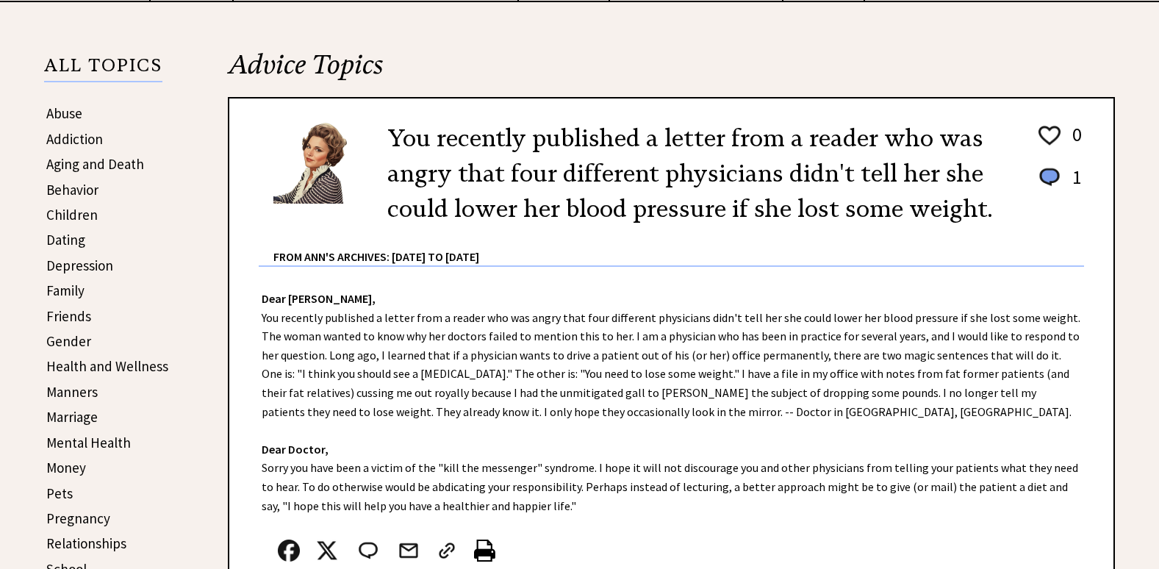
scroll to position [367, 0]
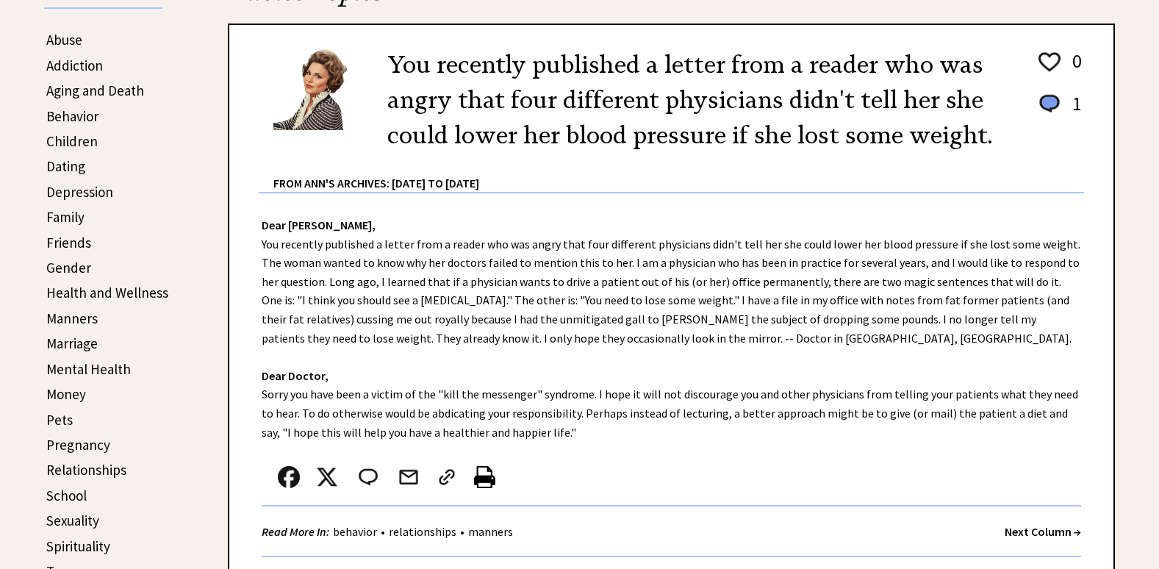
click at [1035, 533] on strong "Next Column →" at bounding box center [1042, 531] width 76 height 15
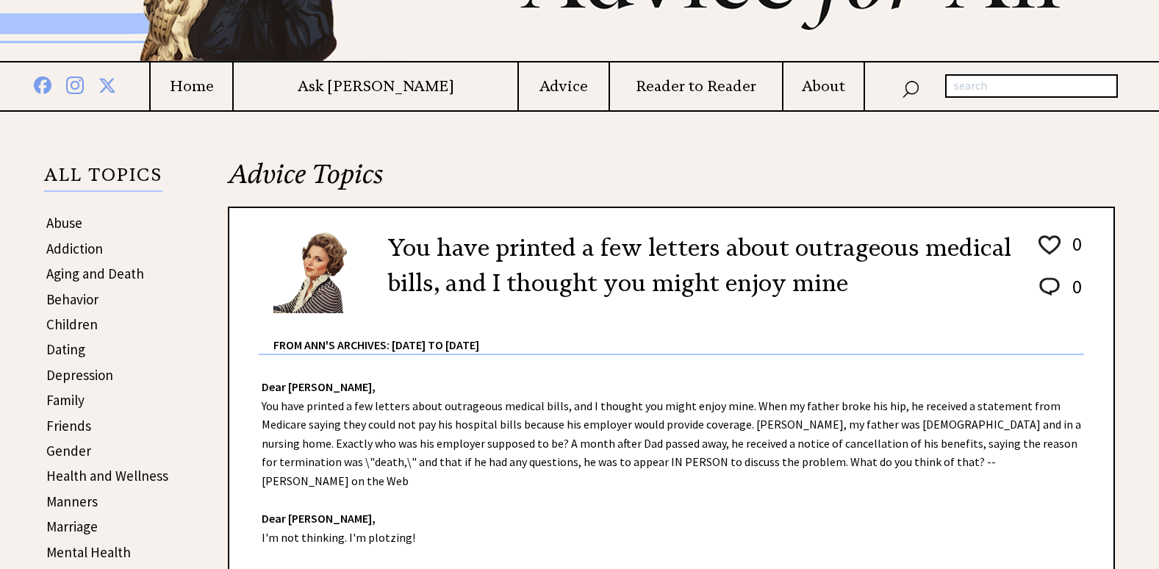
scroll to position [220, 0]
